Goal: Task Accomplishment & Management: Use online tool/utility

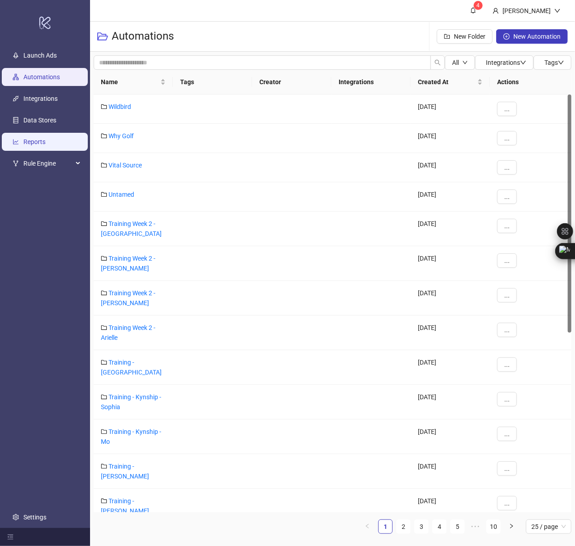
click at [40, 138] on link "Reports" at bounding box center [34, 141] width 22 height 7
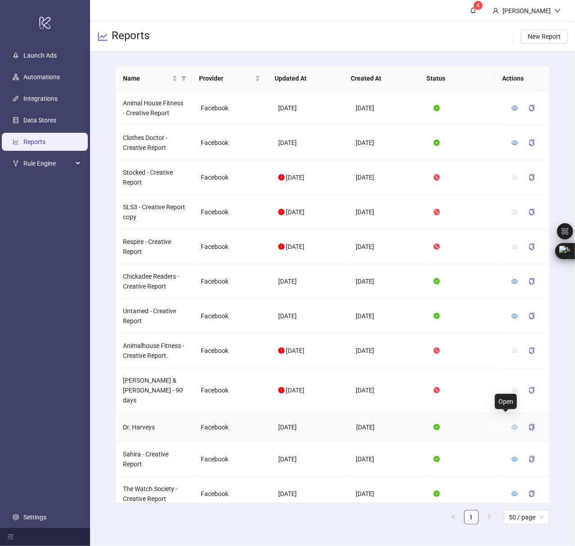
click at [512, 425] on icon "eye" at bounding box center [515, 427] width 6 height 5
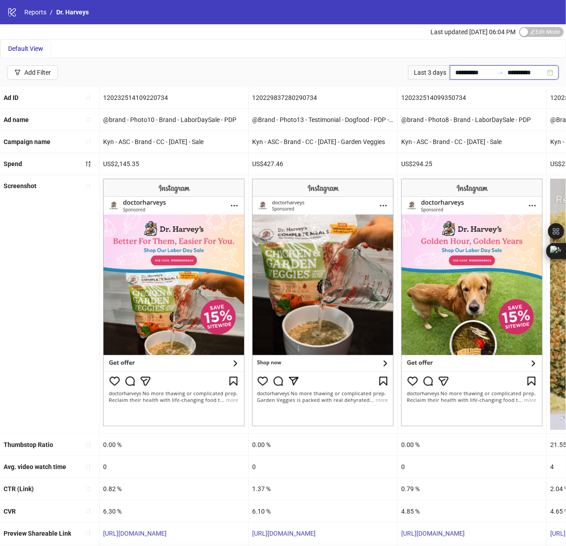
click at [455, 69] on input "**********" at bounding box center [474, 73] width 38 height 10
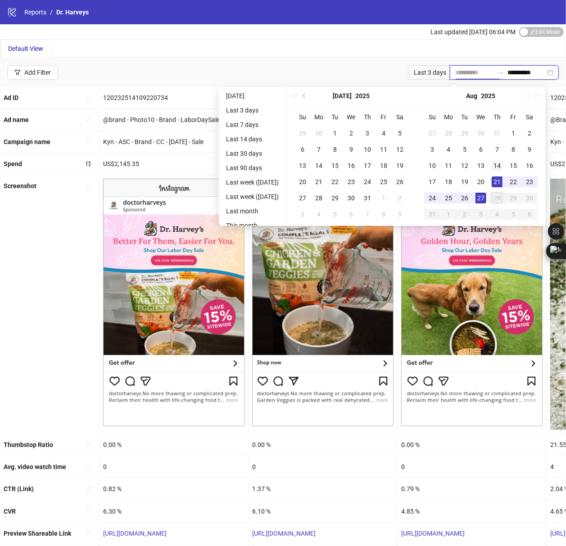
type input "**********"
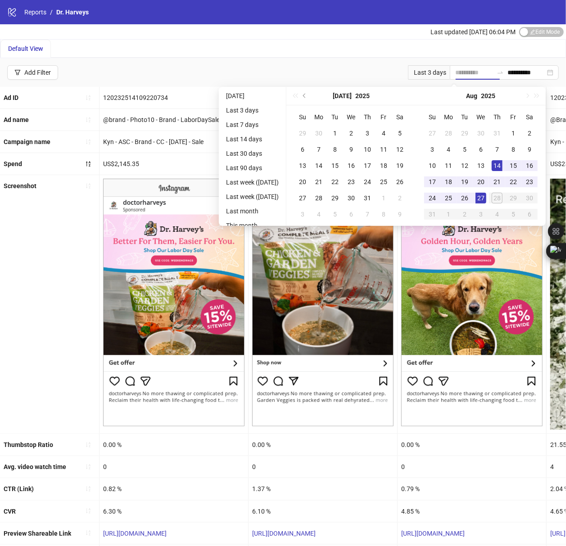
click at [503, 164] on div "14" at bounding box center [497, 165] width 11 height 11
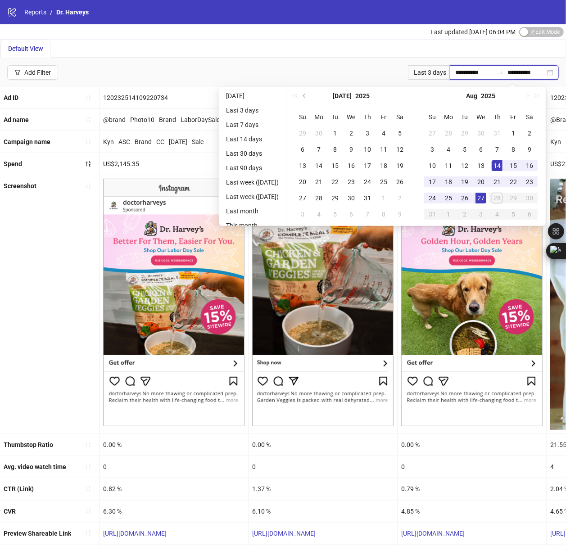
type input "**********"
click at [486, 195] on div "27" at bounding box center [481, 198] width 11 height 11
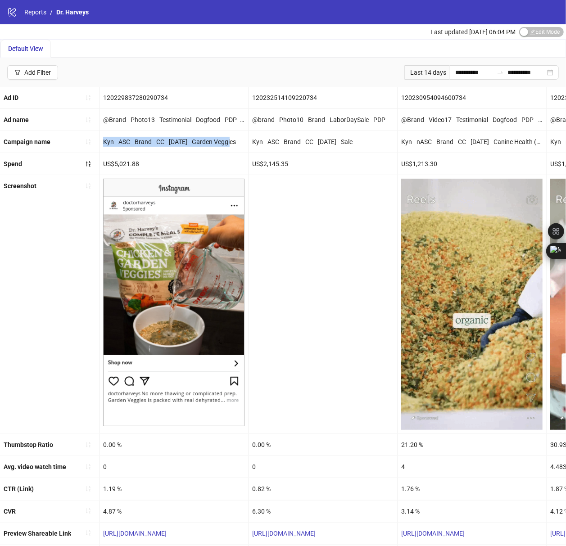
drag, startPoint x: 103, startPoint y: 141, endPoint x: 235, endPoint y: 139, distance: 131.5
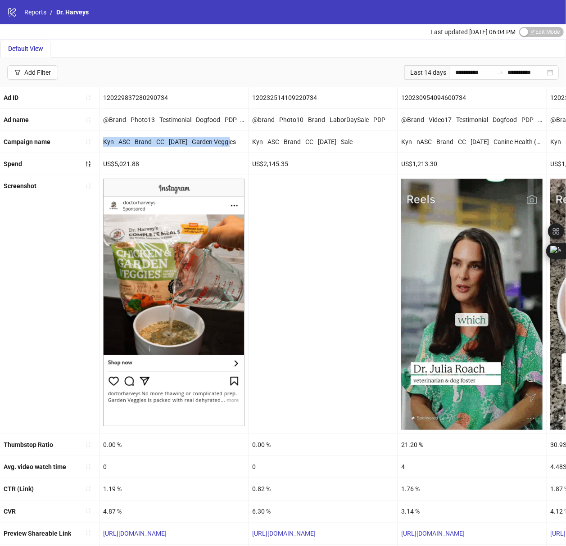
click at [235, 139] on div "Kyn - ASC - Brand - CC - [DATE] - Garden Veggies" at bounding box center [174, 142] width 149 height 22
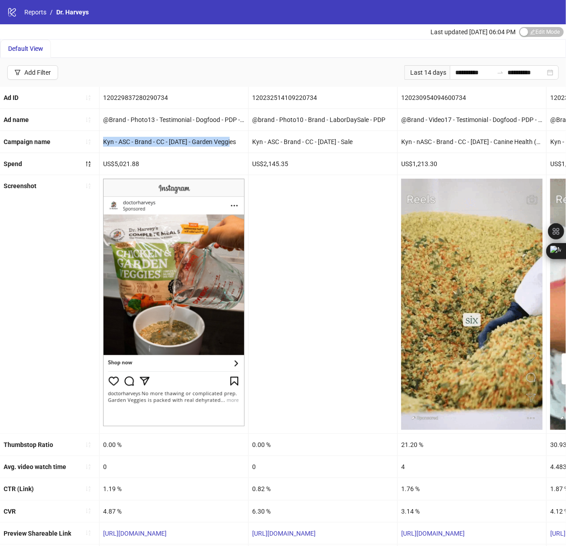
click at [135, 138] on div "Kyn - ASC - Brand - CC - [DATE] - Garden Veggies" at bounding box center [174, 142] width 149 height 22
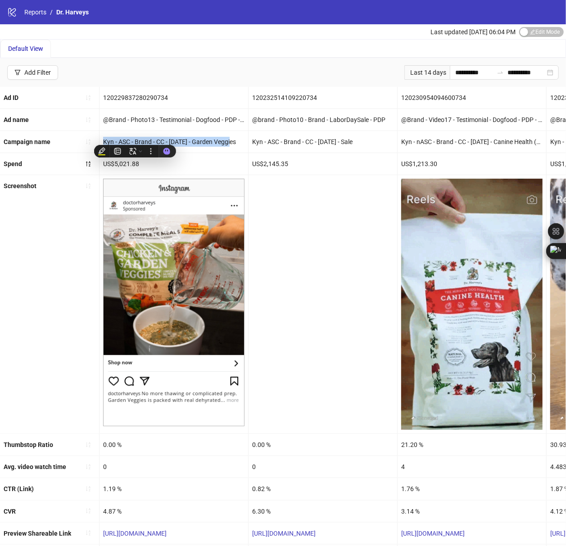
click at [179, 134] on div "Kyn - ASC - Brand - CC - [DATE] - Garden Veggies" at bounding box center [174, 142] width 149 height 22
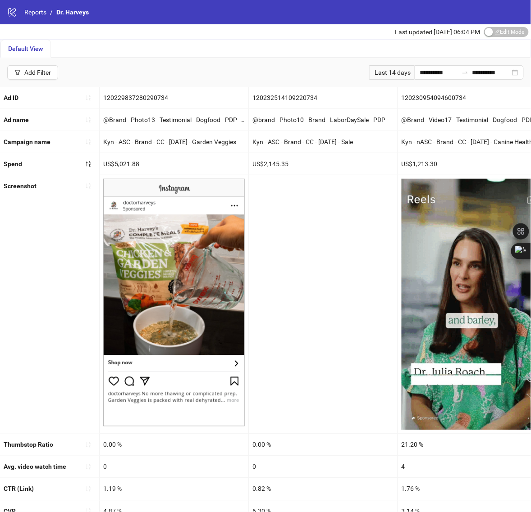
click at [154, 145] on div "Kyn - ASC - Brand - CC - [DATE] - Garden Veggies" at bounding box center [174, 142] width 149 height 22
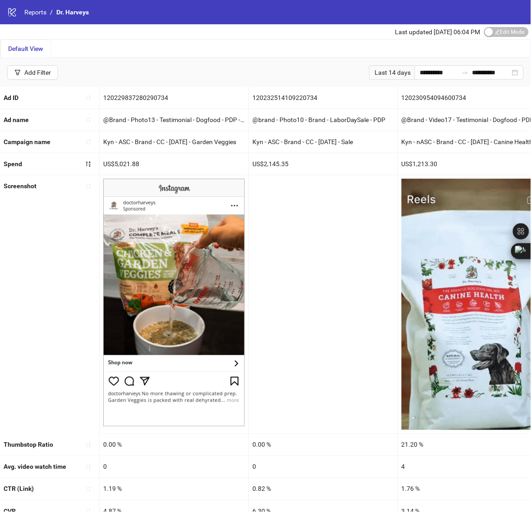
drag, startPoint x: 253, startPoint y: 143, endPoint x: 395, endPoint y: 146, distance: 142.8
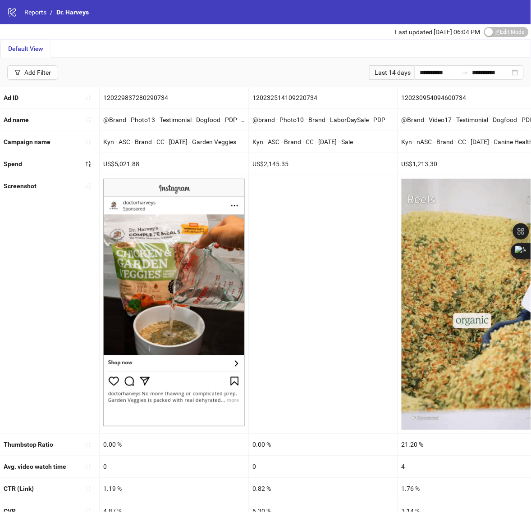
click at [395, 146] on div "Kyn - ASC - Brand - CC - [DATE] - Sale" at bounding box center [323, 142] width 149 height 22
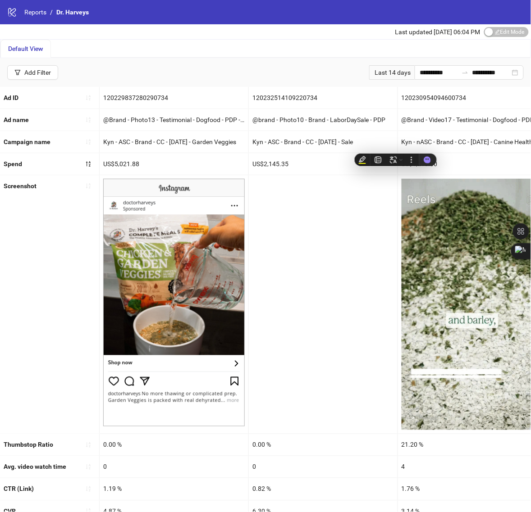
copy div "Kyn - ASC - Brand - CC - [DATE] - Sale"
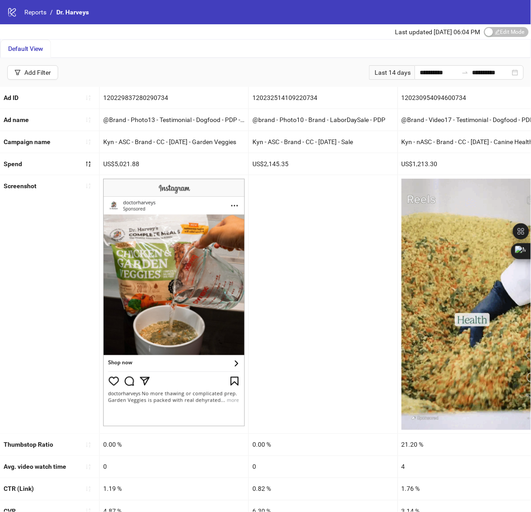
click at [242, 144] on div "Kyn - ASC - Brand - CC - [DATE] - Garden Veggies" at bounding box center [174, 142] width 149 height 22
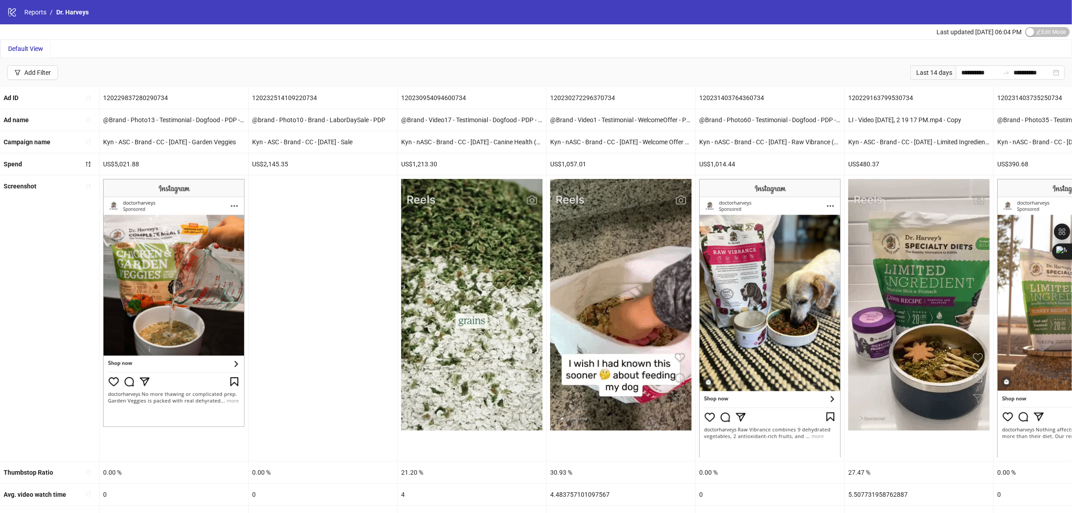
drag, startPoint x: 180, startPoint y: 141, endPoint x: 160, endPoint y: 145, distance: 20.2
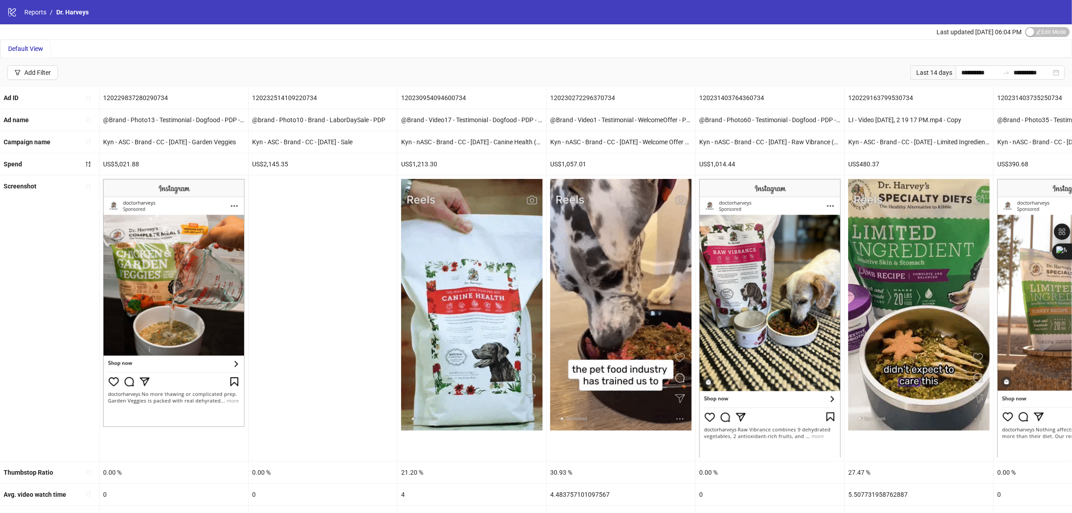
click at [168, 143] on div "Kyn - ASC - Brand - CC - [DATE] - Garden Veggies" at bounding box center [174, 142] width 149 height 22
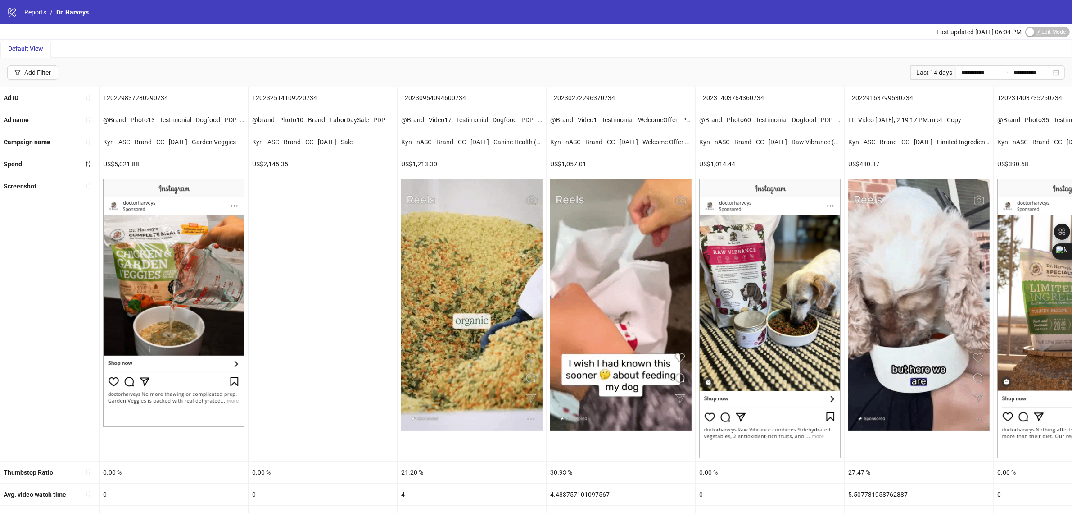
click at [150, 145] on div "Kyn - ASC - Brand - CC - [DATE] - Garden Veggies" at bounding box center [174, 142] width 149 height 22
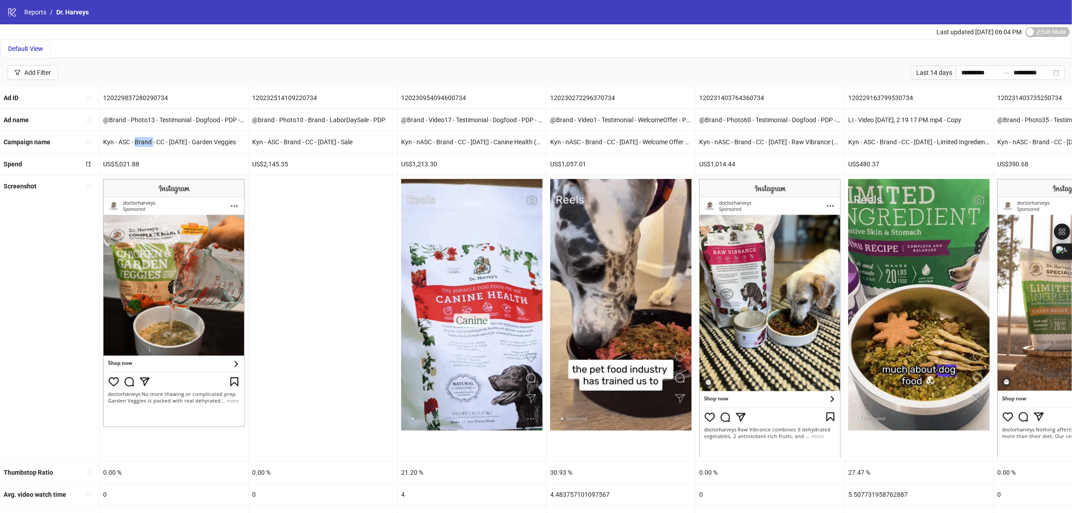
click at [150, 145] on div "Kyn - ASC - Brand - CC - [DATE] - Garden Veggies" at bounding box center [174, 142] width 149 height 22
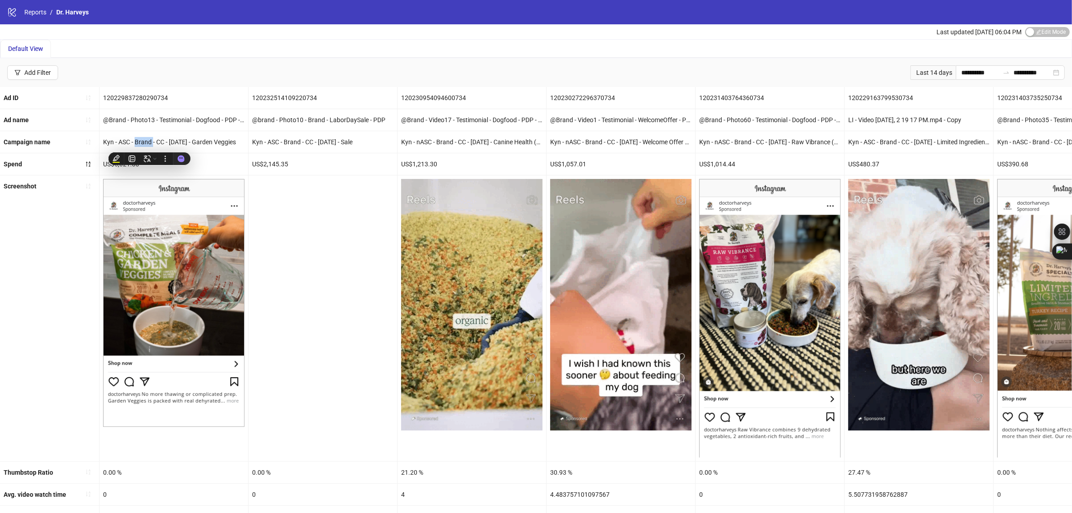
click at [145, 145] on div "Kyn - ASC - Brand - CC - [DATE] - Garden Veggies" at bounding box center [174, 142] width 149 height 22
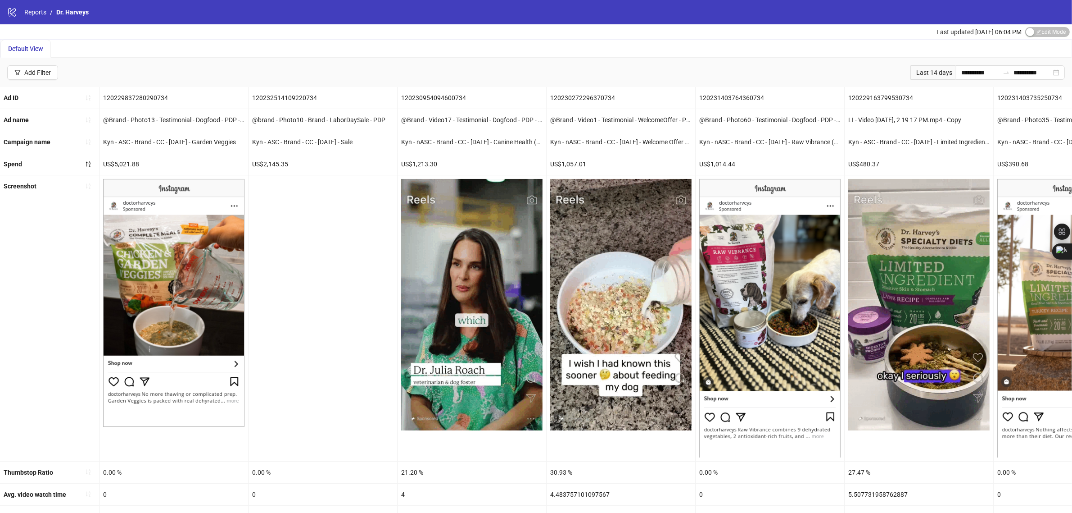
click at [168, 143] on div "Kyn - ASC - Brand - CC - [DATE] - Garden Veggies" at bounding box center [174, 142] width 149 height 22
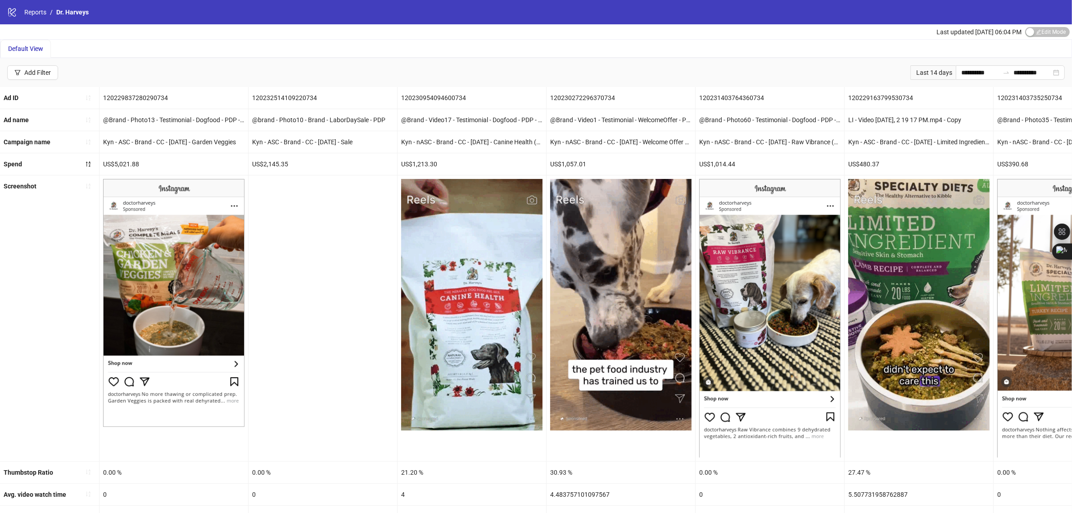
click at [168, 143] on div "Kyn - ASC - Brand - CC - [DATE] - Garden Veggies" at bounding box center [174, 142] width 149 height 22
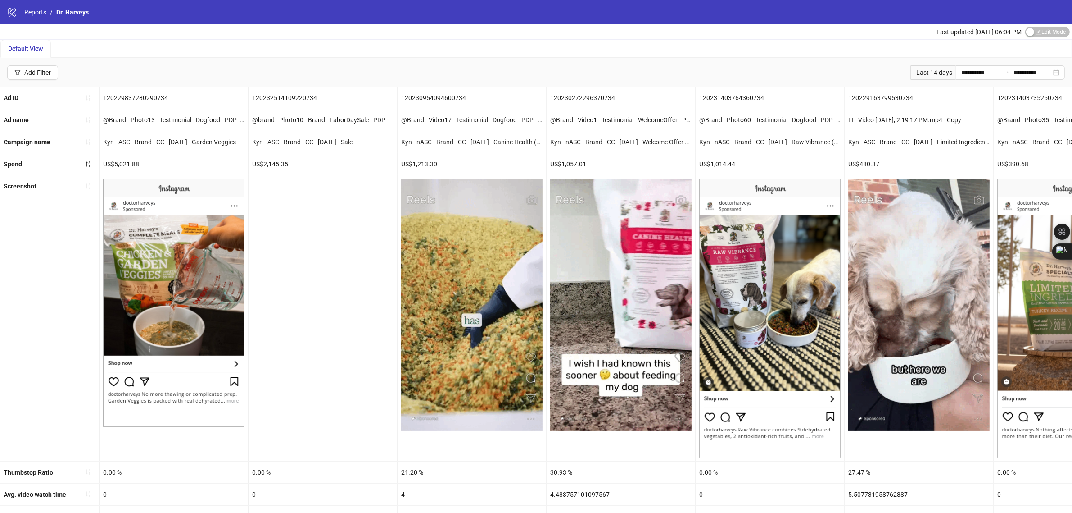
click at [227, 140] on div "Kyn - ASC - Brand - CC - [DATE] - Garden Veggies" at bounding box center [174, 142] width 149 height 22
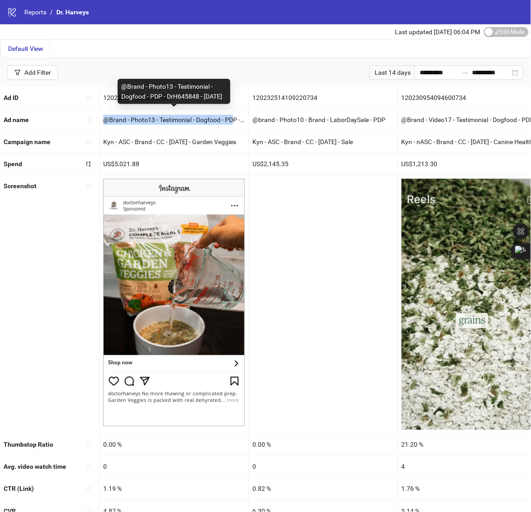
drag, startPoint x: 104, startPoint y: 121, endPoint x: 232, endPoint y: 122, distance: 127.5
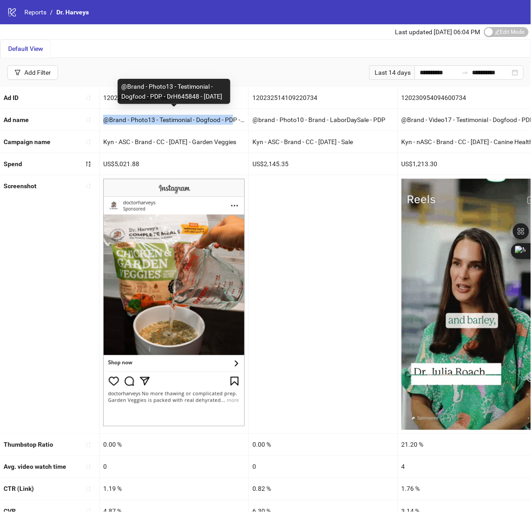
click at [232, 122] on div "@Brand - Photo13 - Testimonial - Dogfood - PDP - DrH645848 - [DATE]" at bounding box center [174, 120] width 149 height 22
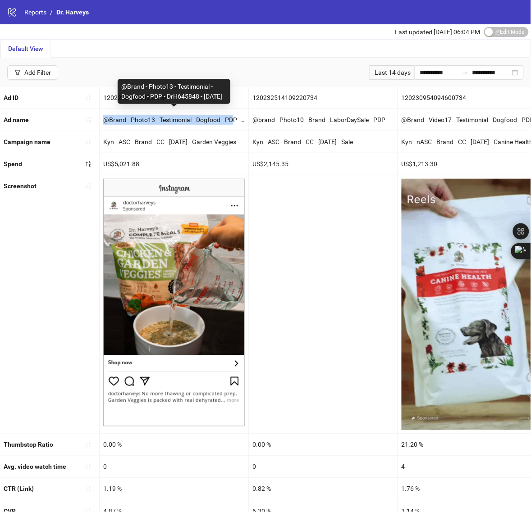
copy div "@Brand - Photo13 - Testimonial - Dogfood - PDP - DrH645848 - [DATE]"
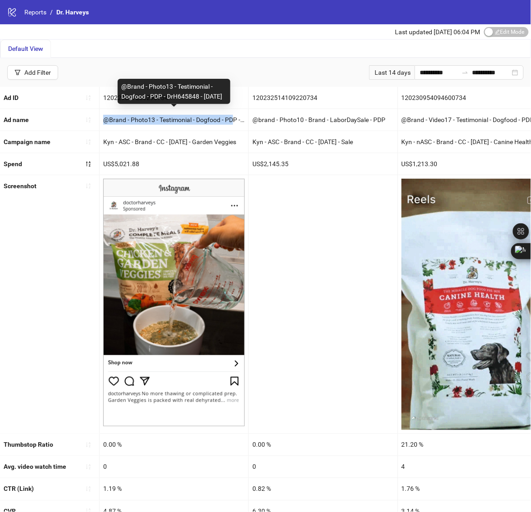
drag, startPoint x: 121, startPoint y: 77, endPoint x: 154, endPoint y: 98, distance: 39.0
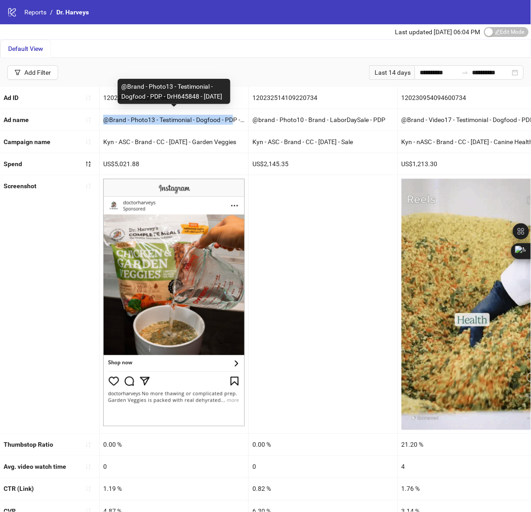
click at [154, 98] on div "@Brand - Photo13 - Testimonial - Dogfood - PDP - DrH645848 - [DATE]" at bounding box center [174, 91] width 113 height 25
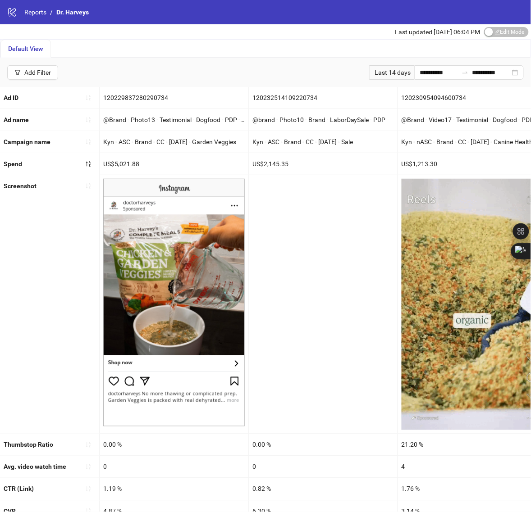
click at [272, 122] on div "@brand - Photo10 - Brand - LaborDaySale - PDP" at bounding box center [323, 120] width 149 height 22
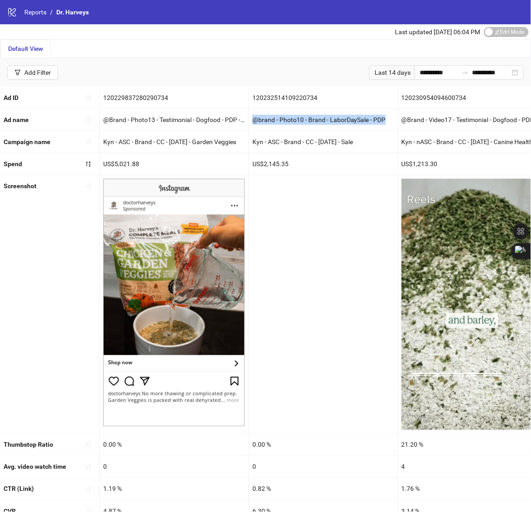
drag, startPoint x: 253, startPoint y: 121, endPoint x: 386, endPoint y: 122, distance: 133.8
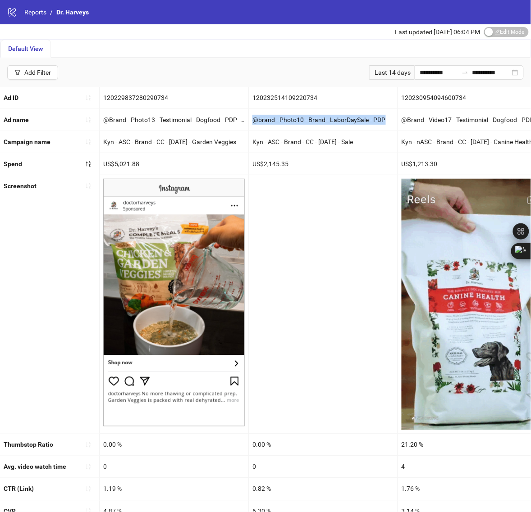
click at [386, 122] on div "@brand - Photo10 - Brand - LaborDaySale - PDP" at bounding box center [323, 120] width 149 height 22
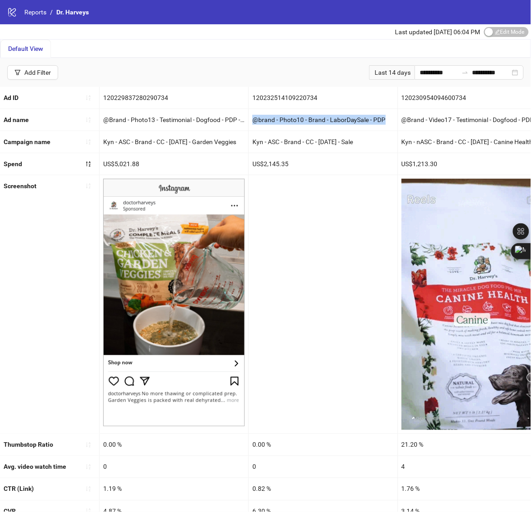
copy div "@brand - Photo10 - Brand - LaborDaySale - PDP"
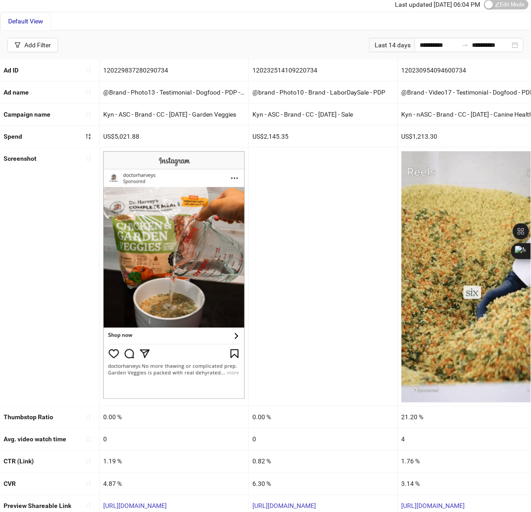
scroll to position [24, 0]
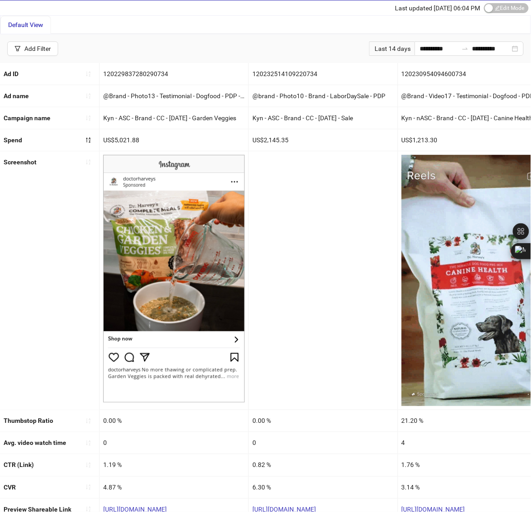
click at [309, 444] on div "0" at bounding box center [323, 443] width 149 height 22
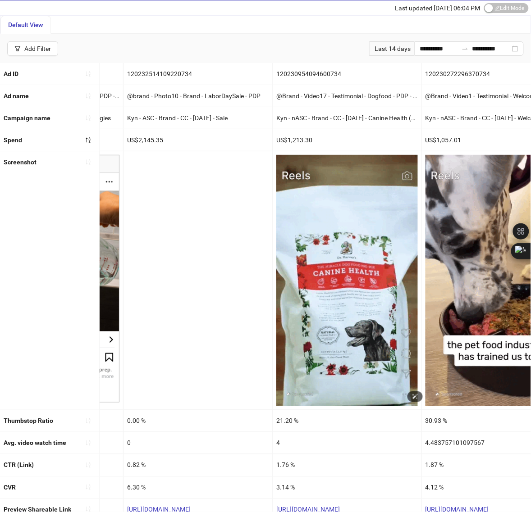
scroll to position [0, 135]
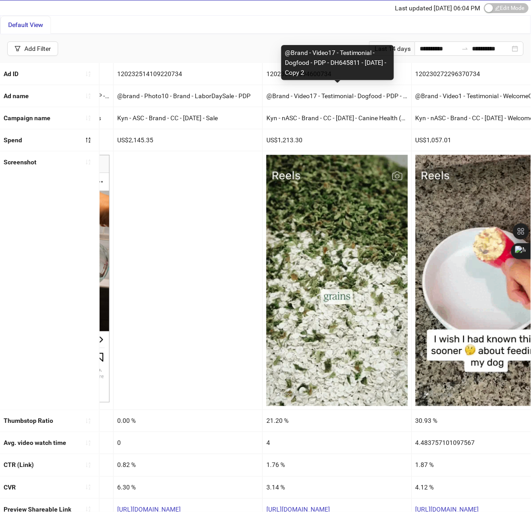
drag, startPoint x: 287, startPoint y: 53, endPoint x: 337, endPoint y: 70, distance: 53.0
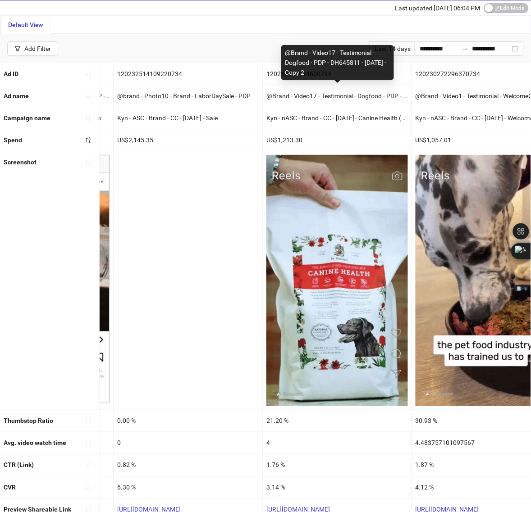
click at [337, 70] on div "@Brand - Video17 - Testimonial - Dogfood - PDP - DH645811 - [DATE] - Copy 2" at bounding box center [337, 62] width 113 height 35
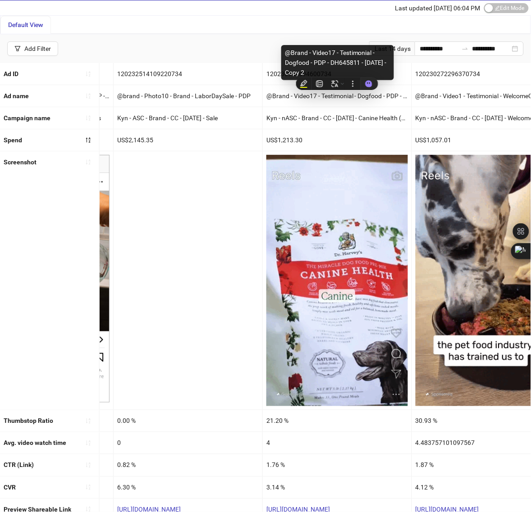
copy div "@Brand - Video17 - Testimonial - Dogfood - PDP - DH645811 - [DATE] - Copy 2"
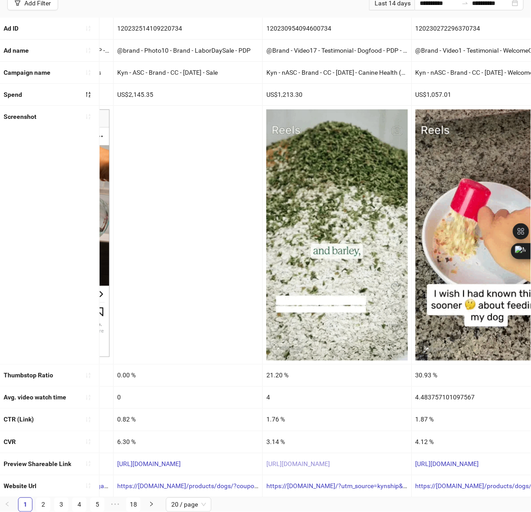
scroll to position [0, 0]
